Goal: Task Accomplishment & Management: Manage account settings

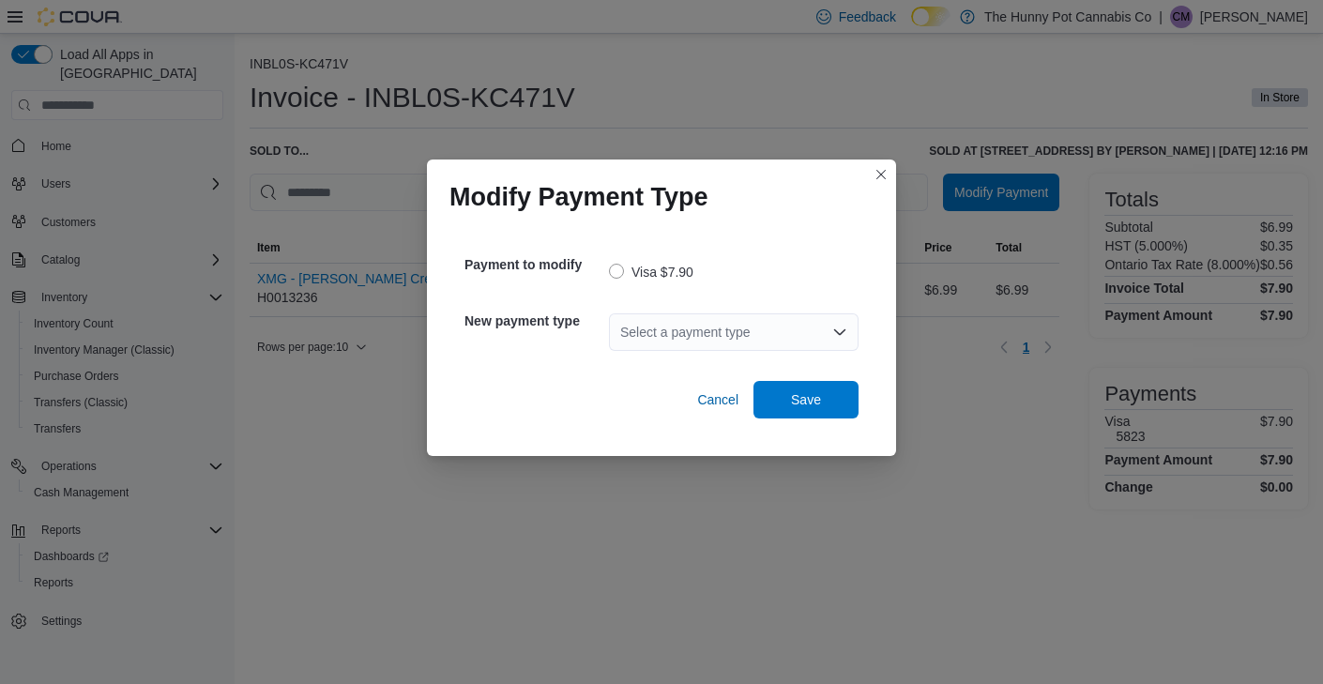
click at [657, 331] on div "Select a payment type" at bounding box center [734, 332] width 250 height 38
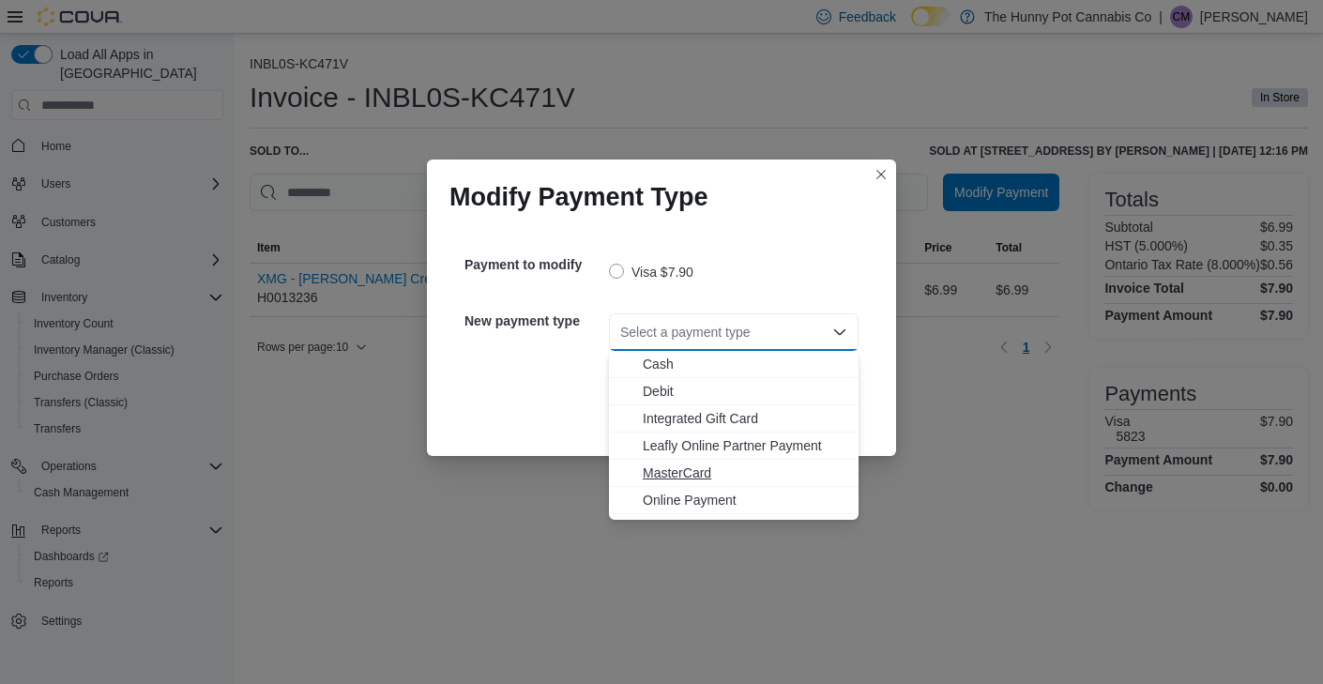
click at [691, 460] on button "MasterCard" at bounding box center [734, 473] width 250 height 27
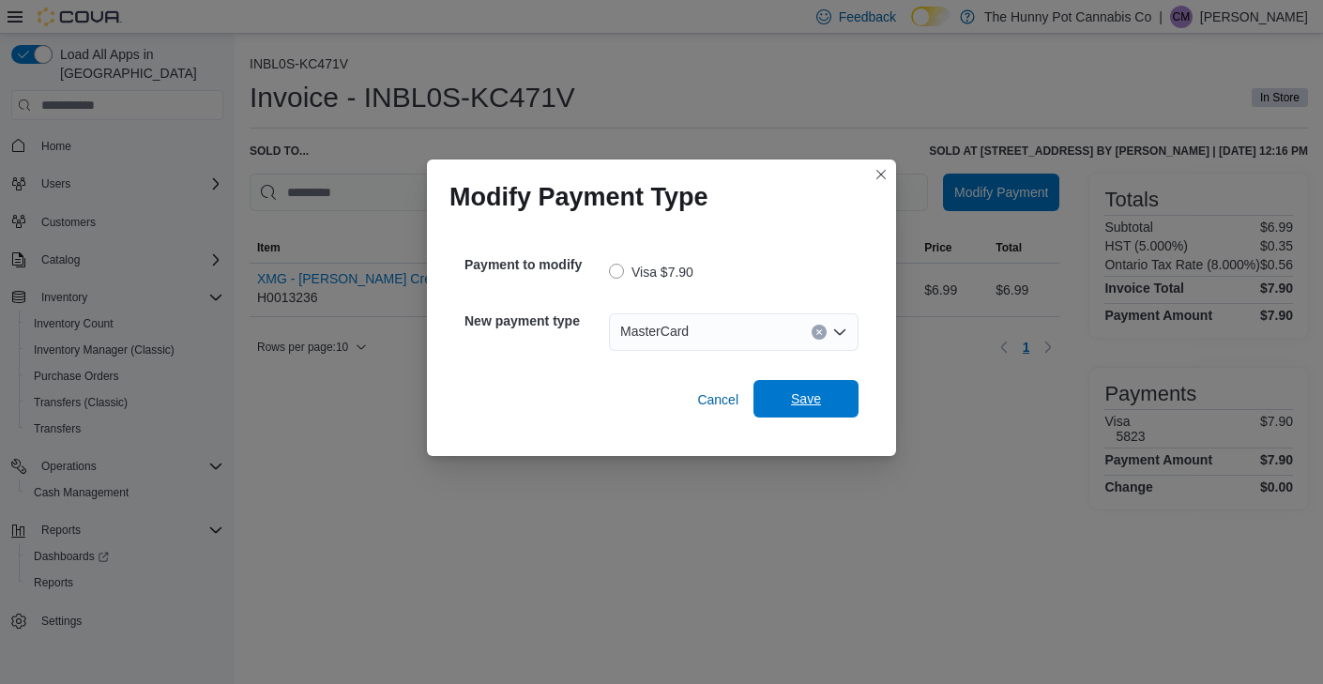
click at [805, 408] on span "Save" at bounding box center [806, 399] width 83 height 38
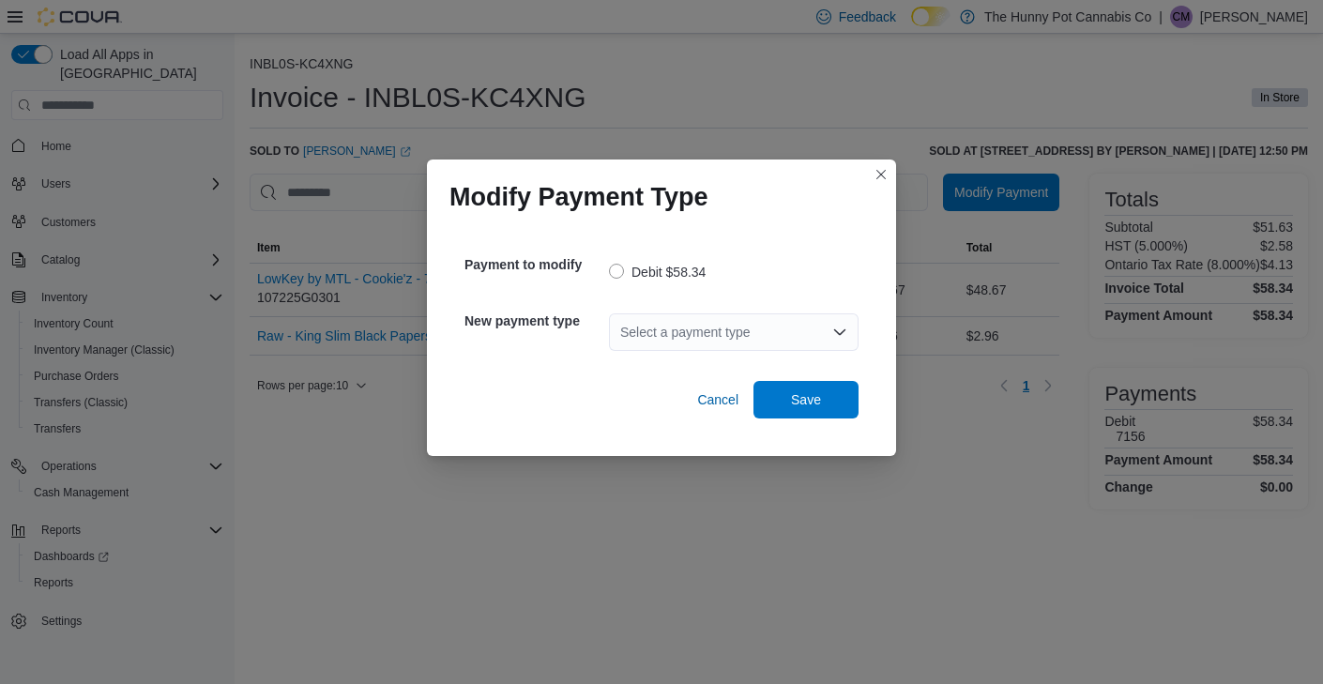
click at [709, 323] on div "Select a payment type" at bounding box center [734, 332] width 250 height 38
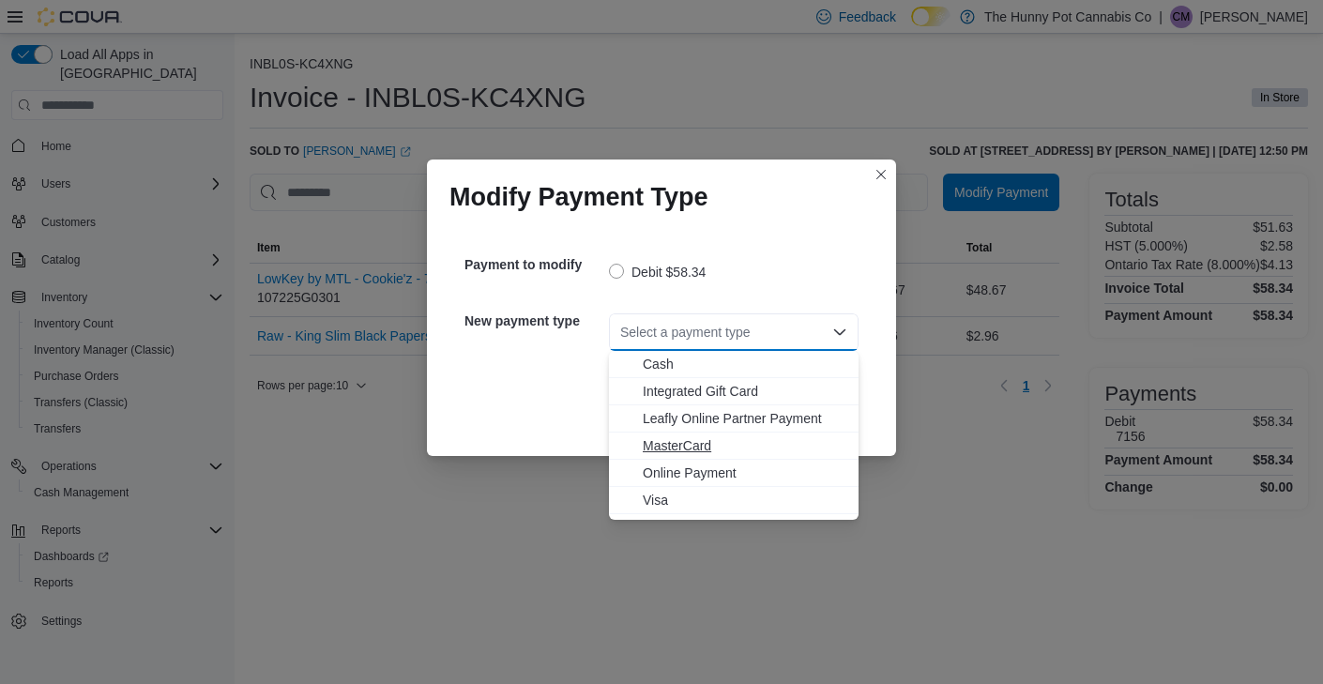
click at [670, 449] on span "MasterCard" at bounding box center [745, 445] width 205 height 19
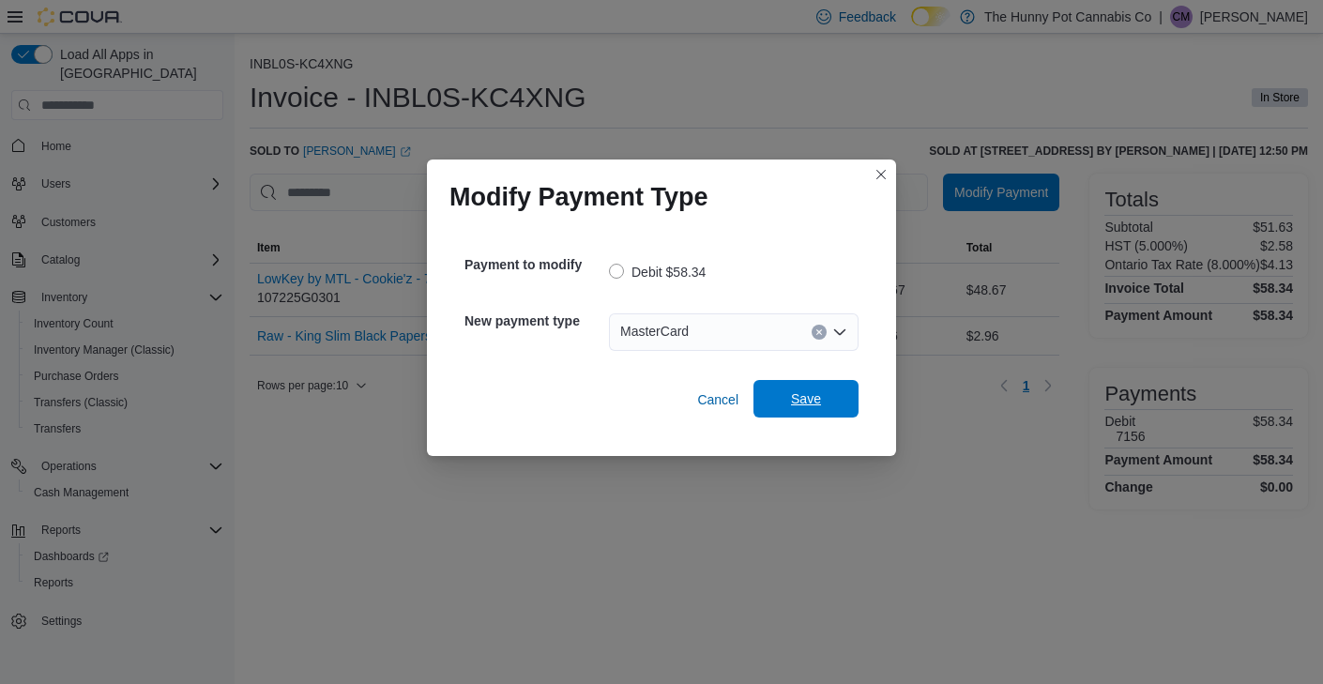
click at [808, 396] on span "Save" at bounding box center [806, 398] width 30 height 19
